Goal: Transaction & Acquisition: Purchase product/service

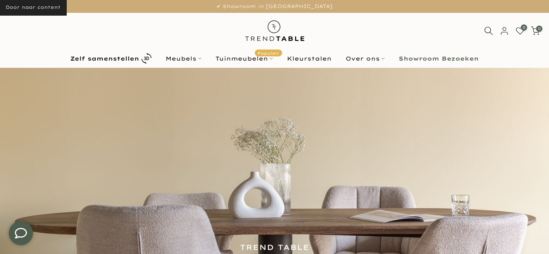
scroll to position [222, 0]
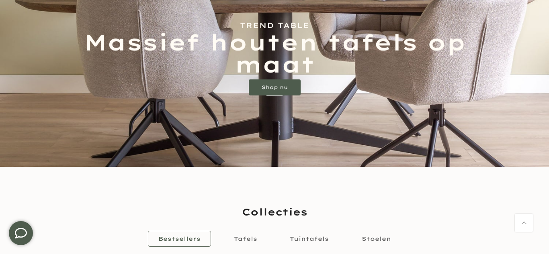
click at [284, 82] on link "Shop nu" at bounding box center [275, 88] width 52 height 16
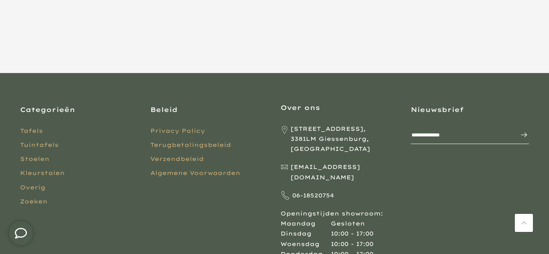
scroll to position [209, 0]
